Goal: Task Accomplishment & Management: Manage account settings

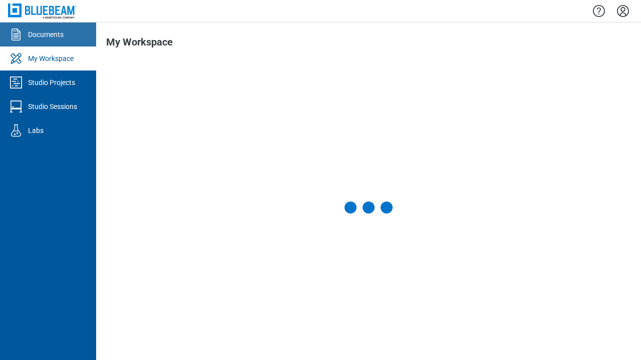
click at [48, 35] on div "Documents" at bounding box center [46, 35] width 36 height 10
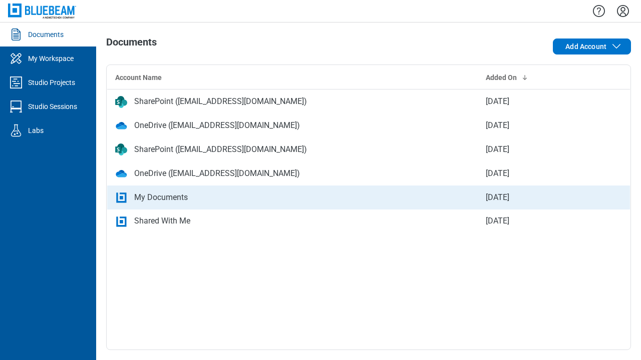
click at [368, 197] on div "My Documents" at bounding box center [292, 198] width 354 height 12
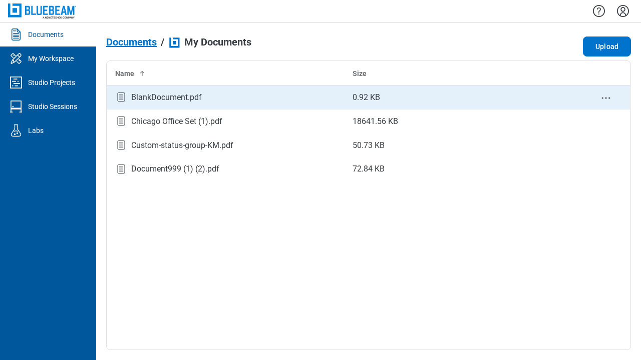
click at [606, 98] on circle "context-menu" at bounding box center [606, 98] width 2 height 2
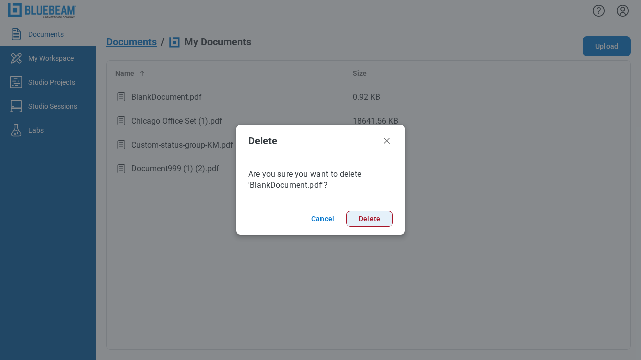
click at [376, 220] on button "Delete" at bounding box center [369, 219] width 47 height 16
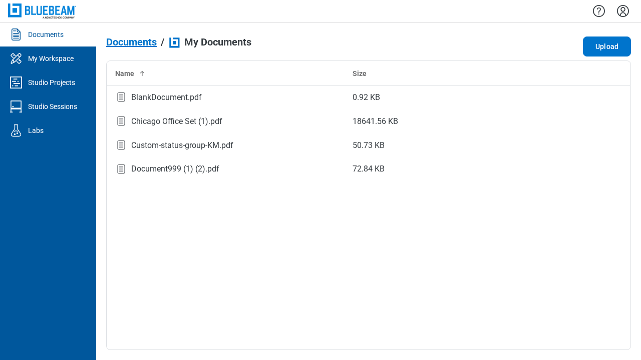
click at [376, 220] on div "Name Size BlankDocument.pdf 0.92 KB Chicago Office Set (1).pdf 18641.56 KB Cust…" at bounding box center [368, 206] width 524 height 290
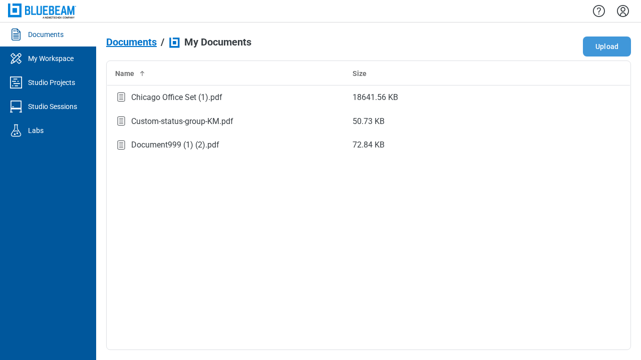
click at [614, 39] on button "Upload" at bounding box center [607, 47] width 48 height 20
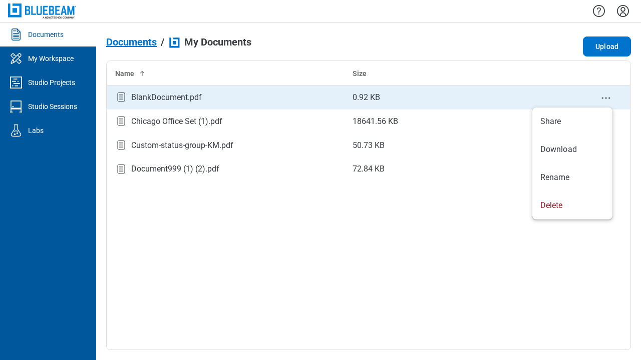
click at [603, 97] on icon "context-menu" at bounding box center [606, 98] width 12 height 12
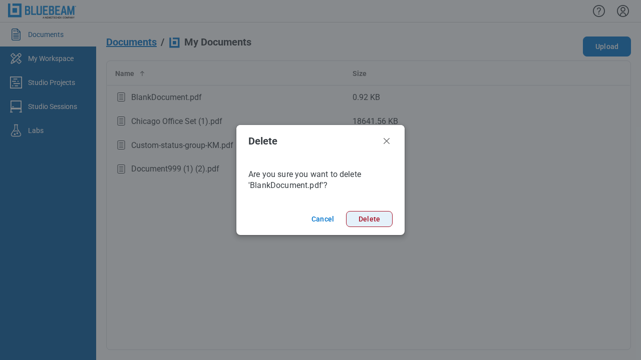
click at [373, 222] on button "Delete" at bounding box center [369, 219] width 47 height 16
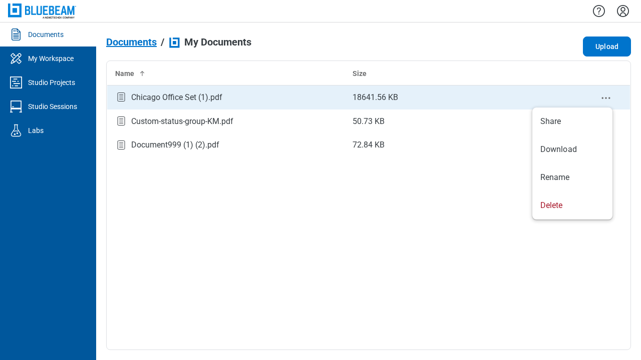
click at [603, 97] on icon "context-menu" at bounding box center [606, 98] width 12 height 12
